Goal: Navigation & Orientation: Find specific page/section

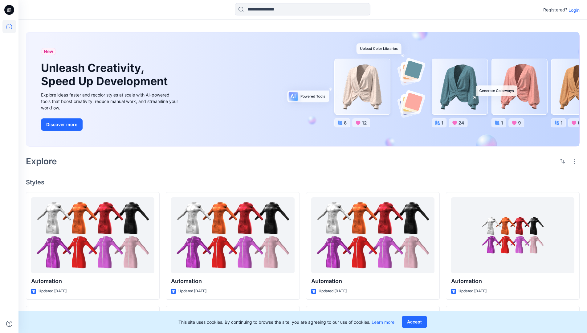
click at [572, 10] on p "Login" at bounding box center [573, 10] width 11 height 6
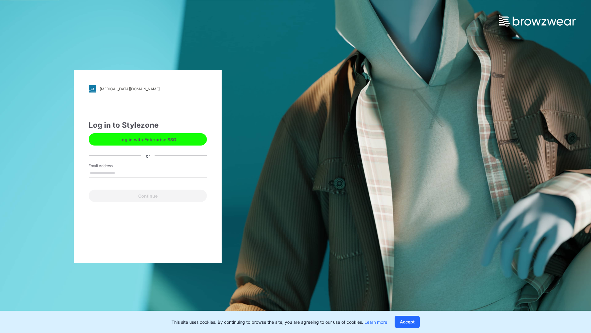
click at [122, 172] on input "Email Address" at bounding box center [148, 172] width 118 height 9
type input "**********"
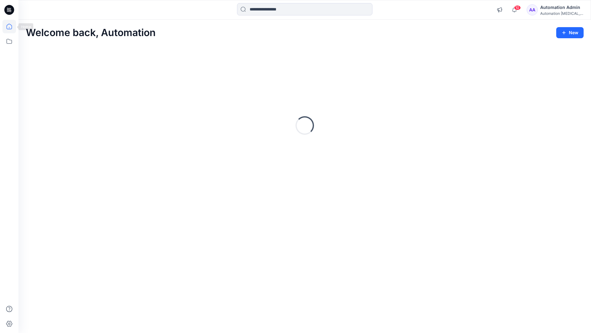
click at [12, 26] on icon at bounding box center [9, 27] width 6 height 6
click at [10, 40] on icon at bounding box center [9, 41] width 6 height 5
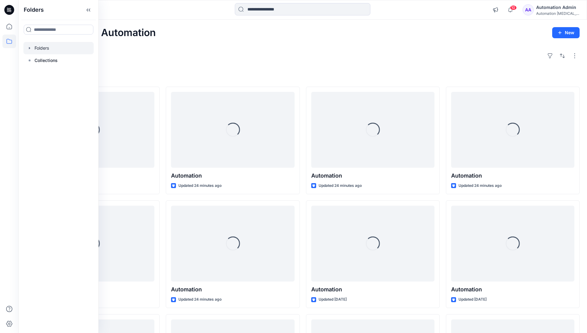
click at [45, 48] on div at bounding box center [58, 48] width 70 height 12
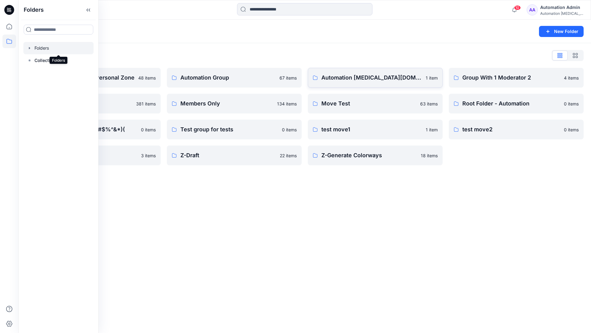
click at [354, 80] on p "Automation [MEDICAL_DATA][DOMAIN_NAME]" at bounding box center [372, 77] width 101 height 9
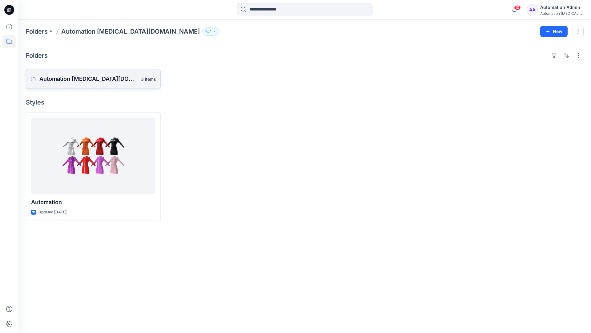
click at [87, 81] on p "Automation [MEDICAL_DATA][DOMAIN_NAME] Board" at bounding box center [88, 79] width 98 height 9
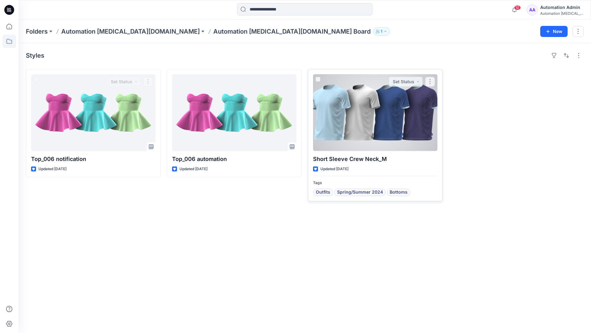
click at [352, 118] on div at bounding box center [375, 112] width 124 height 77
